Goal: Information Seeking & Learning: Learn about a topic

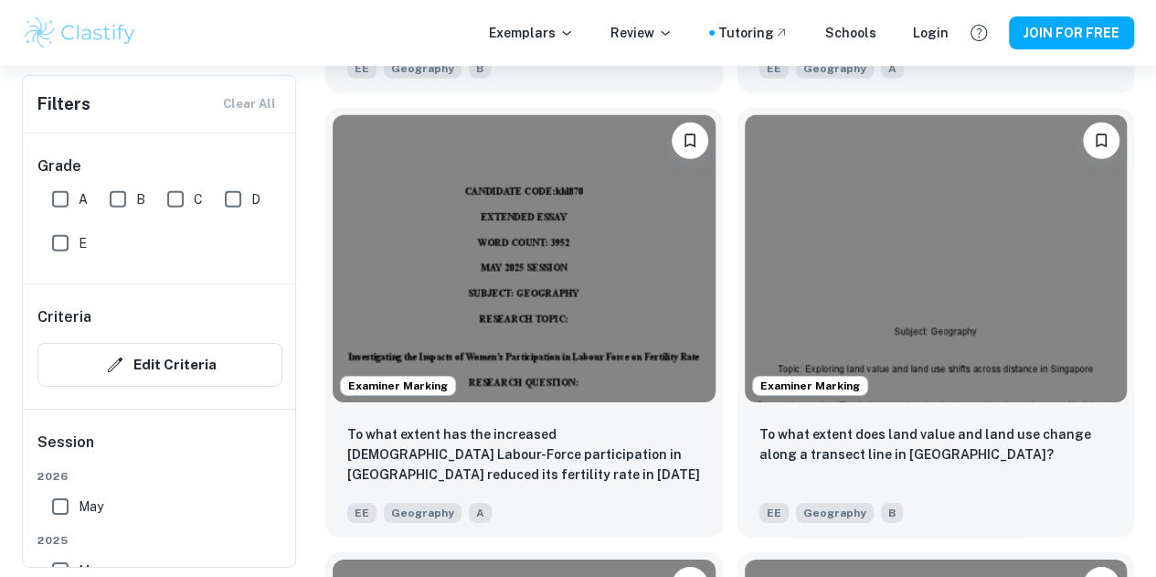
scroll to position [2791, 0]
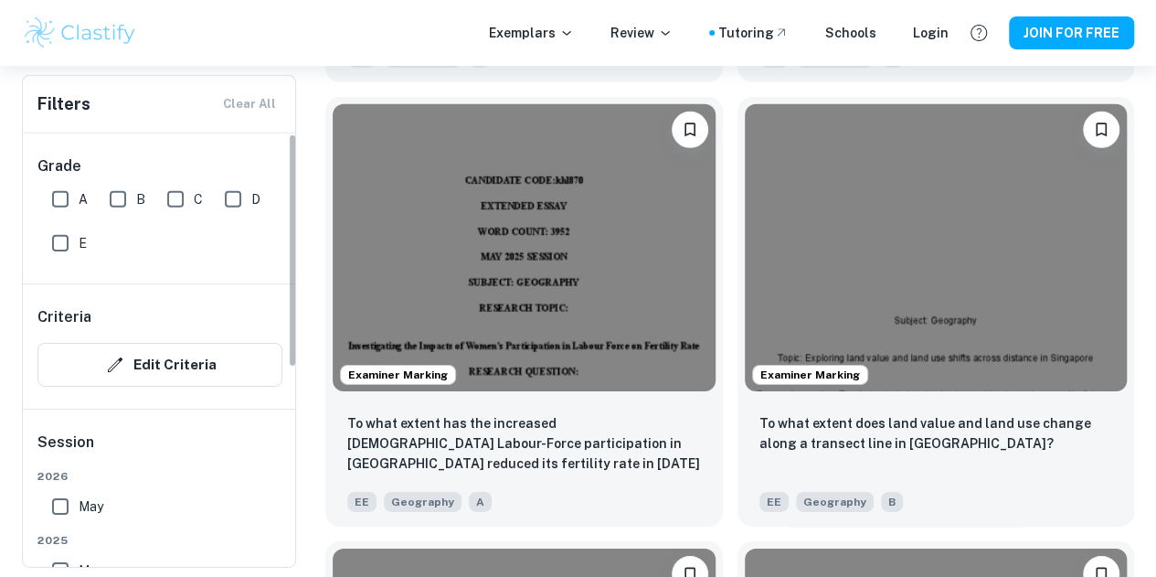
click at [59, 192] on input "A" at bounding box center [60, 199] width 37 height 37
checkbox input "true"
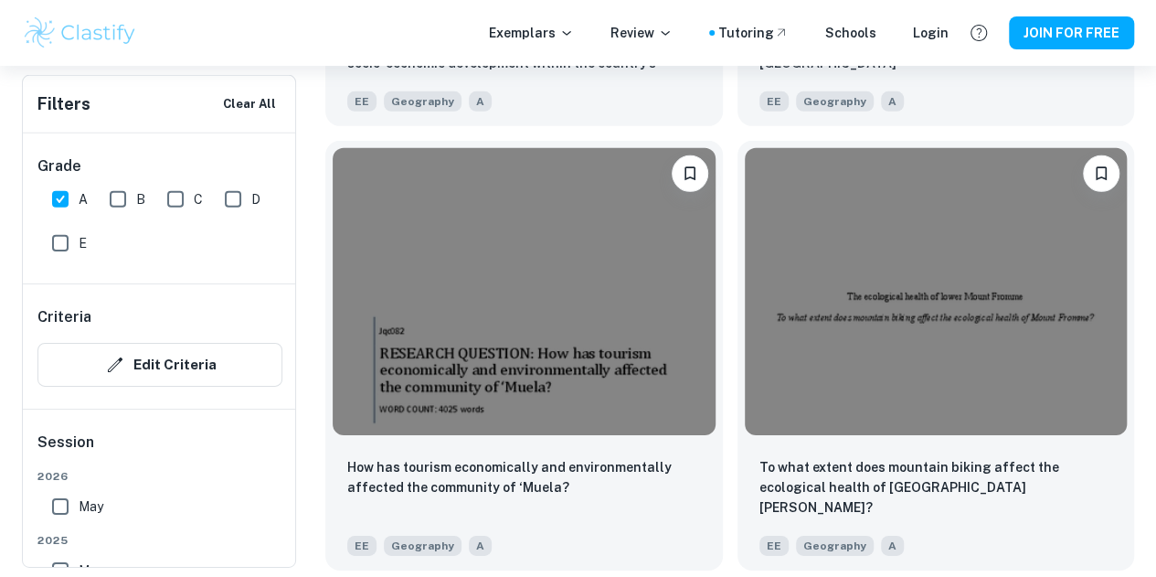
scroll to position [1828, 0]
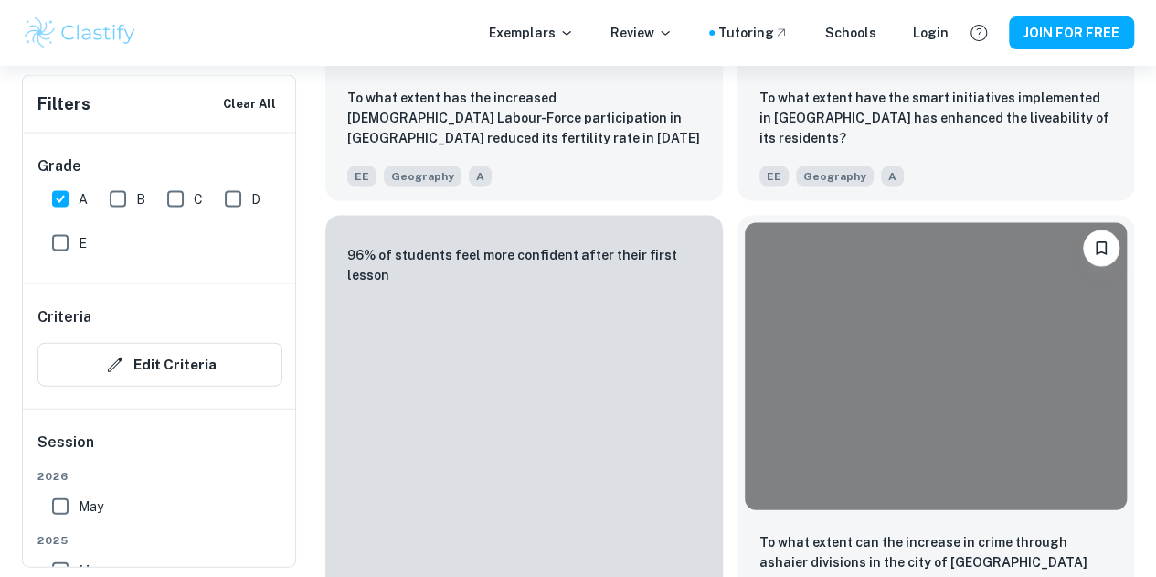
click at [119, 198] on input "B" at bounding box center [118, 199] width 37 height 37
checkbox input "true"
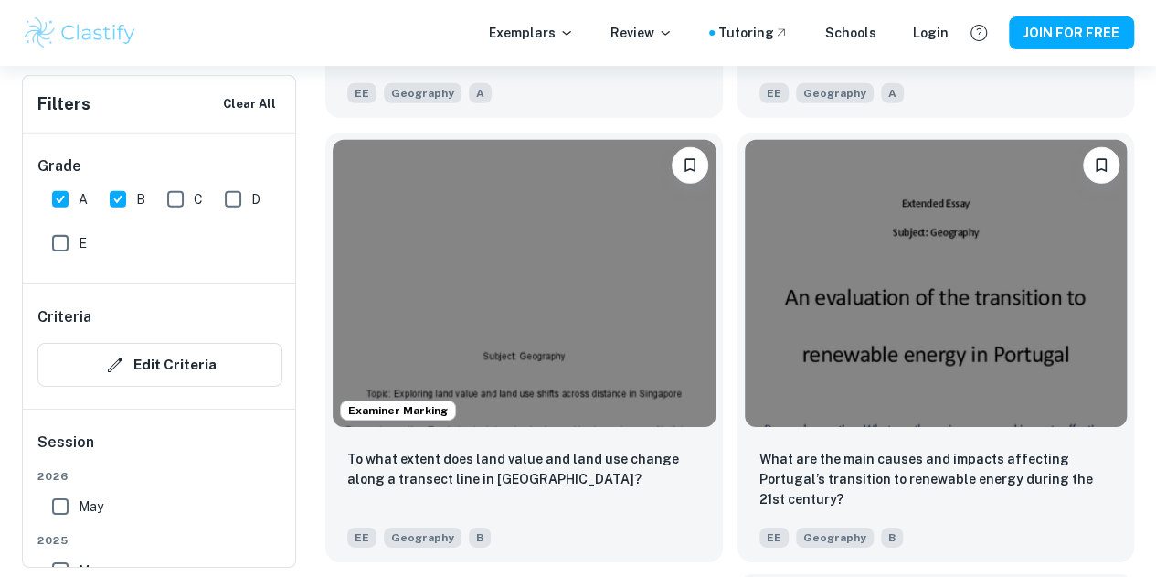
scroll to position [2766, 0]
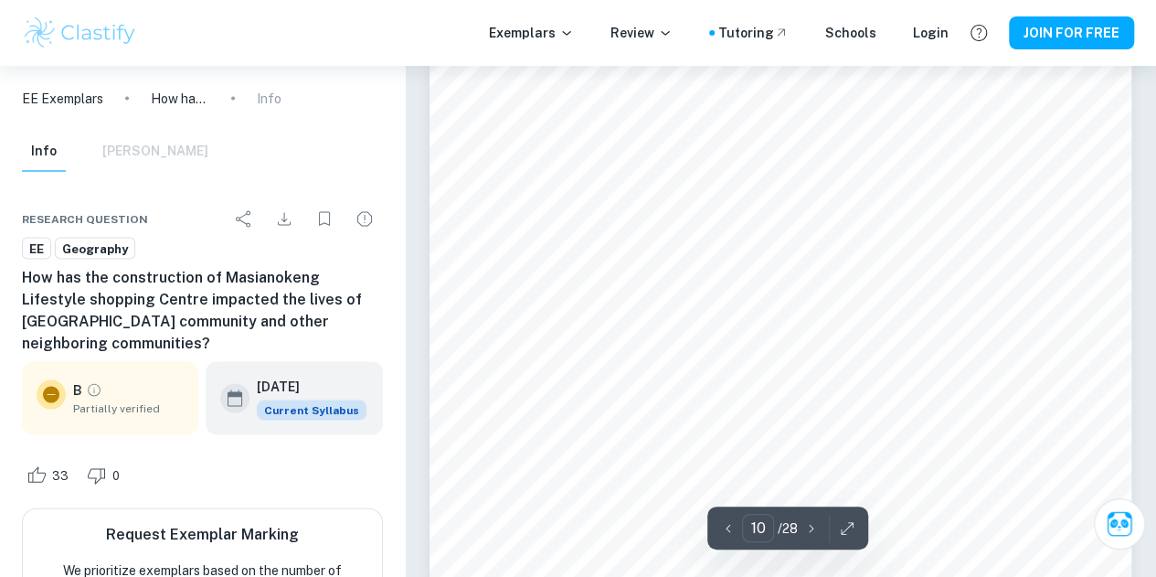
scroll to position [8655, 0]
type input "20"
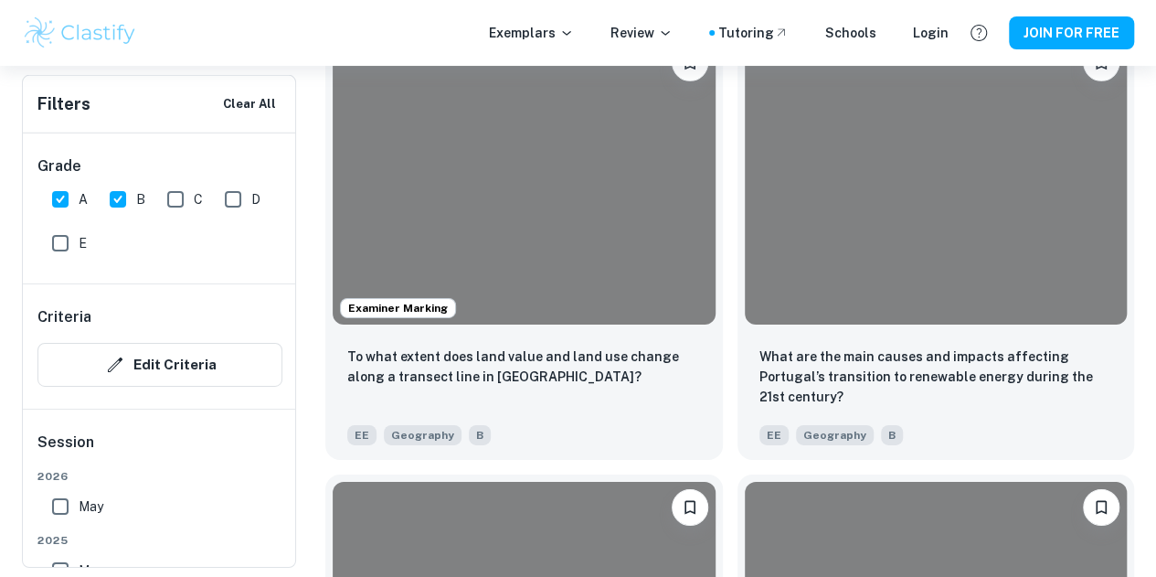
scroll to position [2905, 0]
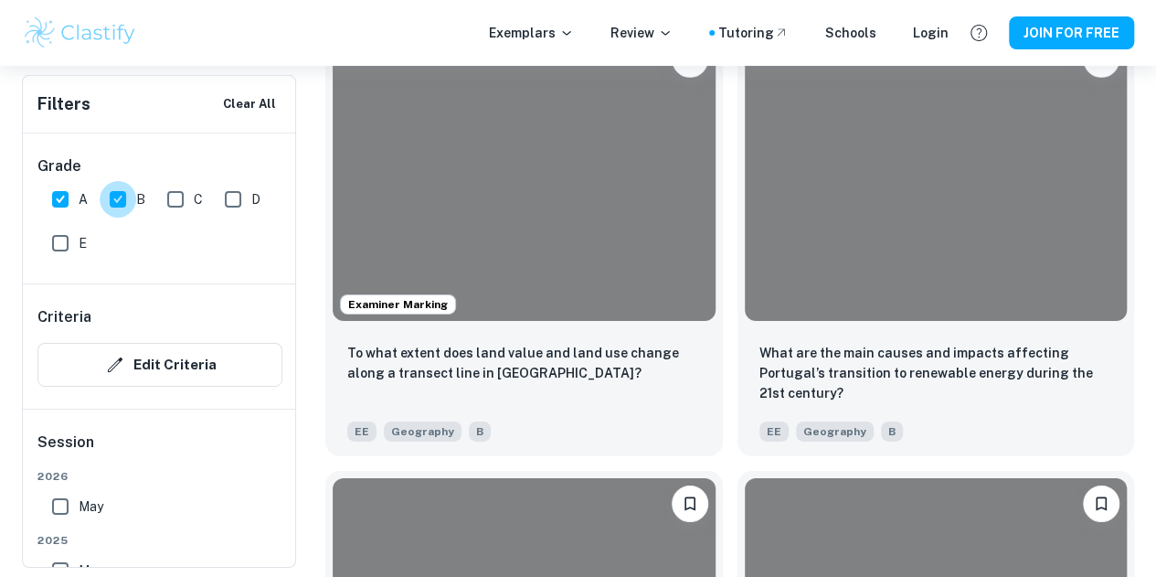
click at [124, 198] on input "B" at bounding box center [118, 199] width 37 height 37
checkbox input "false"
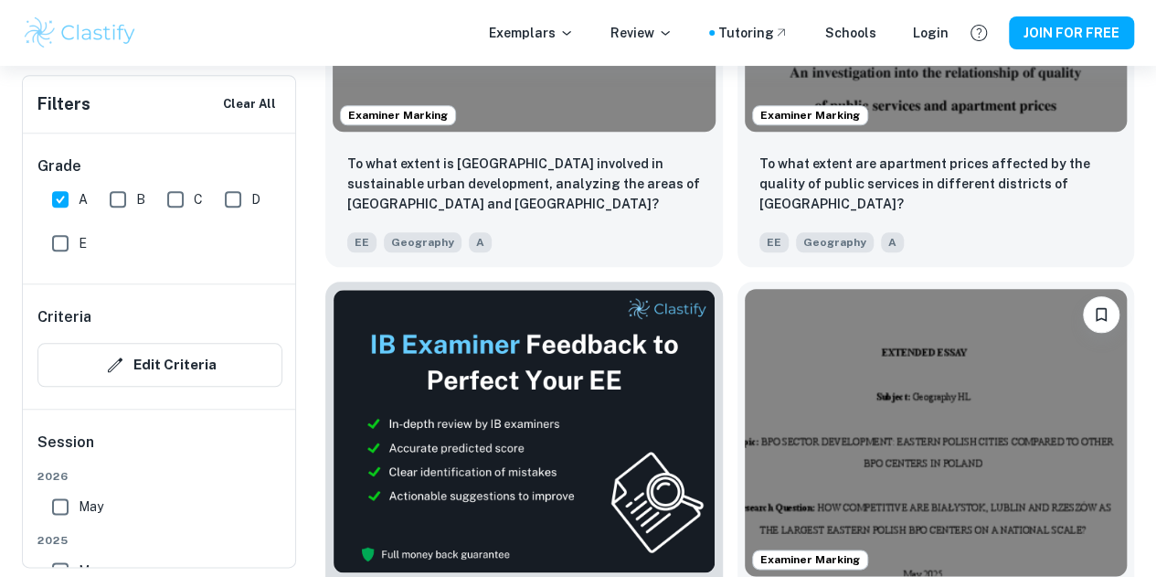
scroll to position [872, 0]
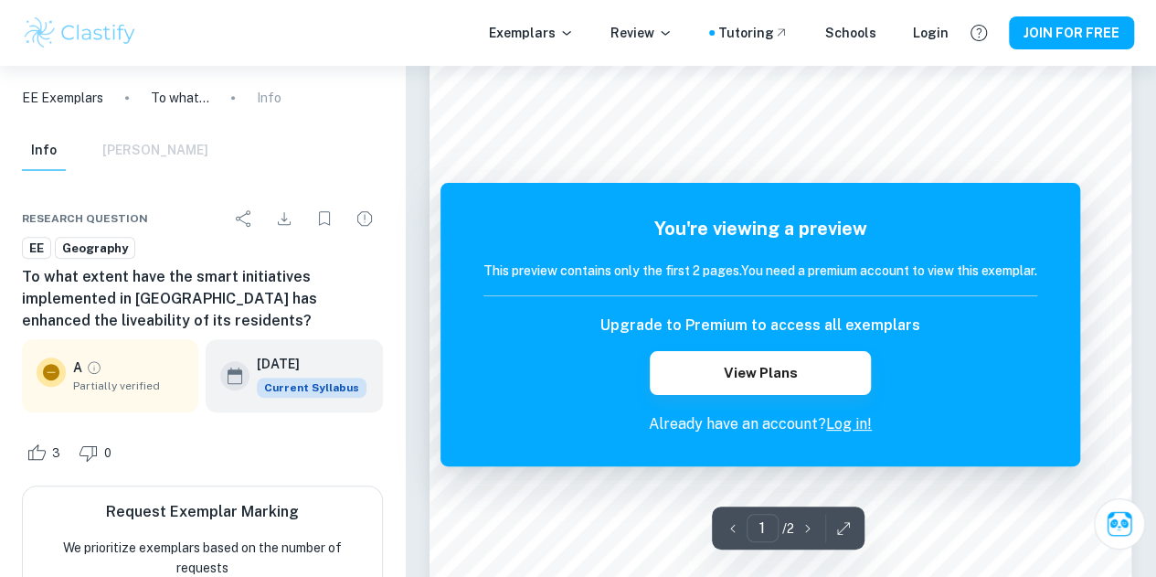
scroll to position [455, 0]
